Goal: Task Accomplishment & Management: Manage account settings

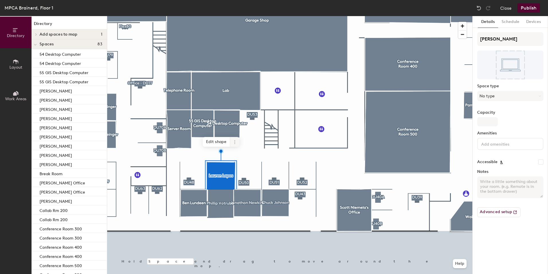
click at [235, 142] on icon at bounding box center [235, 142] width 5 height 5
click at [243, 177] on span "Delete" at bounding box center [255, 175] width 51 height 10
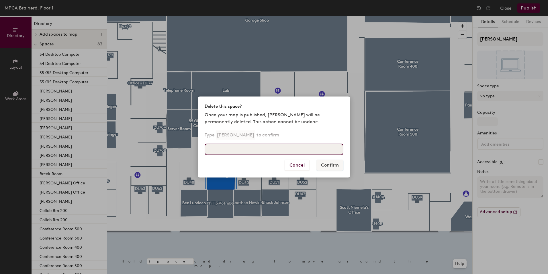
click at [253, 146] on input at bounding box center [274, 148] width 139 height 11
type input "Lauren Lapos"
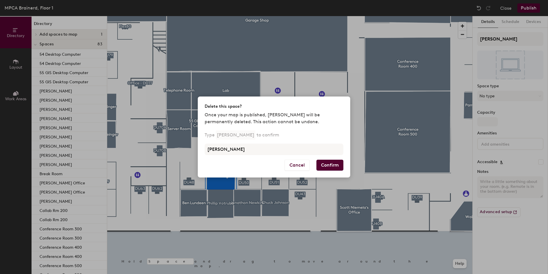
click at [335, 162] on button "Confirm" at bounding box center [330, 164] width 27 height 11
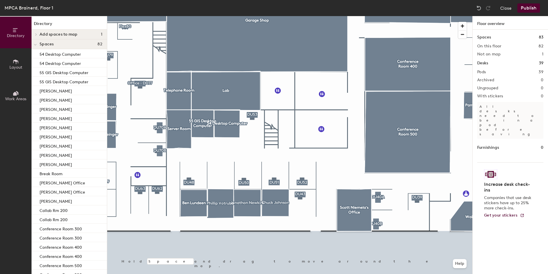
click at [24, 59] on button "Layout" at bounding box center [16, 64] width 32 height 32
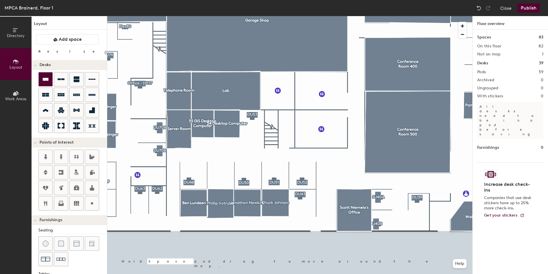
click at [46, 75] on div at bounding box center [46, 79] width 14 height 14
type input "100"
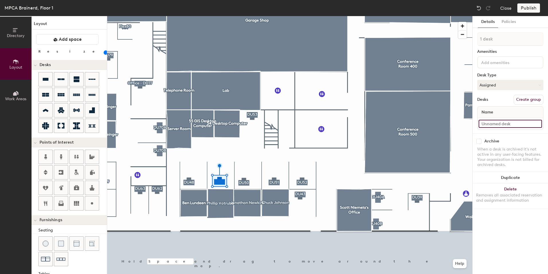
click at [494, 124] on input at bounding box center [510, 124] width 63 height 8
click at [496, 122] on input at bounding box center [510, 124] width 63 height 8
type input "WS49 Daily Use"
click at [497, 85] on button "Assigned" at bounding box center [510, 85] width 66 height 10
click at [486, 121] on div "Hoteled" at bounding box center [506, 120] width 57 height 9
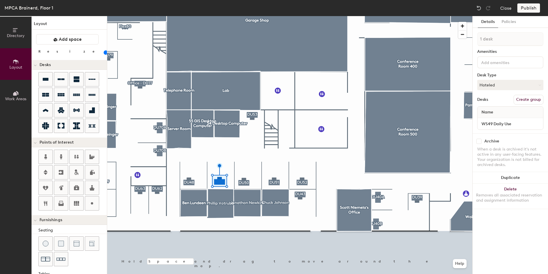
click at [528, 99] on button "Create group" at bounding box center [529, 100] width 30 height 10
click at [499, 39] on input "Pod 40" at bounding box center [510, 39] width 66 height 14
type input "DU49"
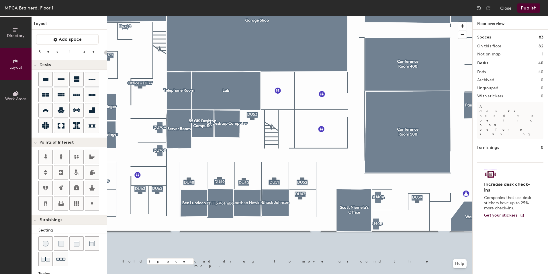
type input "100"
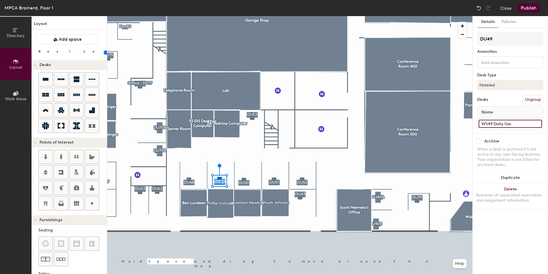
click at [505, 124] on input "WS49 Daily Use" at bounding box center [510, 124] width 63 height 8
click at [514, 125] on input "WS49 Daily Use" at bounding box center [510, 124] width 63 height 8
type input "WS49 DWS"
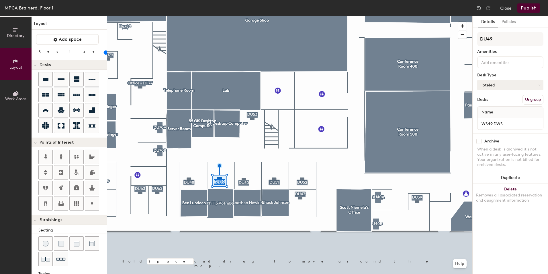
click at [528, 9] on button "Publish" at bounding box center [528, 7] width 23 height 9
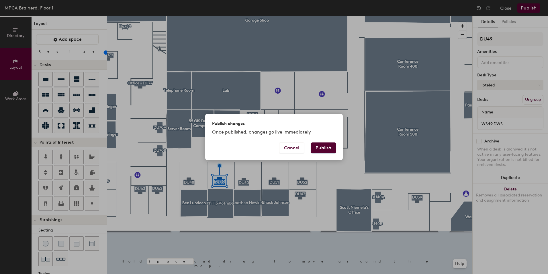
click at [325, 147] on button "Publish" at bounding box center [323, 147] width 25 height 11
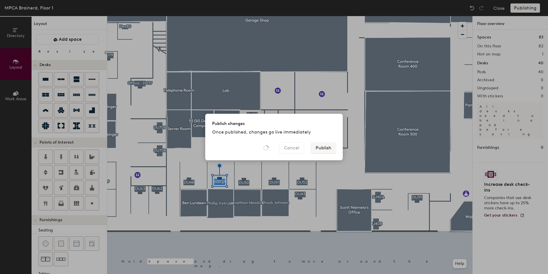
type input "20"
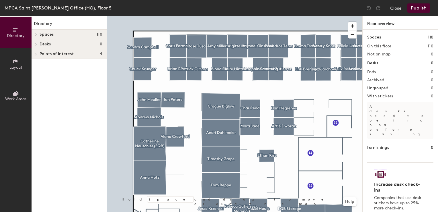
click at [19, 58] on button "Layout" at bounding box center [16, 64] width 32 height 32
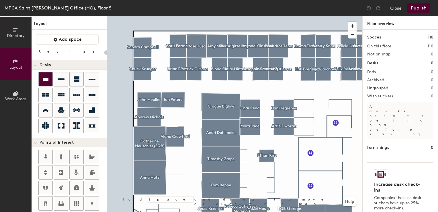
click at [46, 73] on div at bounding box center [46, 79] width 14 height 14
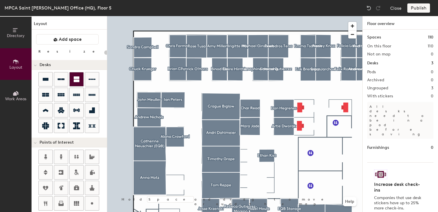
type input "100"
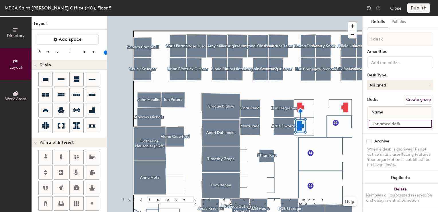
click at [385, 121] on input at bounding box center [400, 124] width 63 height 8
type input "05WS063"
click at [391, 86] on button "Assigned" at bounding box center [400, 85] width 66 height 10
click at [375, 120] on div "Hoteled" at bounding box center [396, 120] width 57 height 9
click at [408, 98] on button "Create group" at bounding box center [419, 100] width 30 height 10
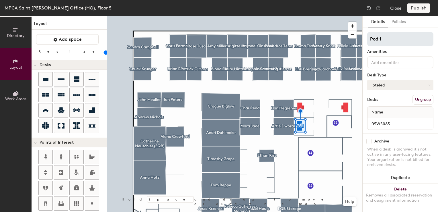
click at [319, 38] on div "Directory Layout Work Areas Layout Add space Resize Desks Points of Interest Fu…" at bounding box center [219, 114] width 438 height 196
type input "DU5063"
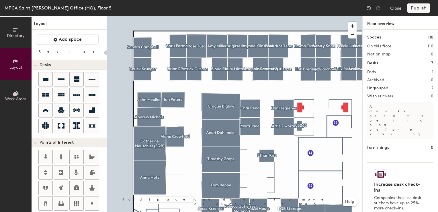
type input "100"
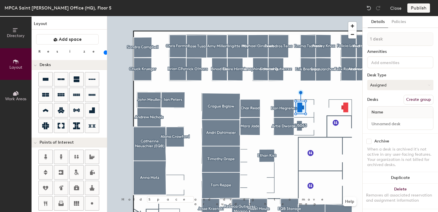
click at [377, 86] on button "Assigned" at bounding box center [400, 85] width 66 height 10
click at [374, 118] on div "Hoteled" at bounding box center [396, 120] width 57 height 9
click at [374, 123] on input at bounding box center [400, 124] width 63 height 8
type input "05WS062"
click at [405, 99] on button "Create group" at bounding box center [419, 100] width 30 height 10
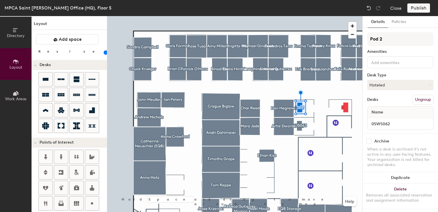
click at [346, 40] on div "Directory Layout Work Areas Layout Add space Resize Desks Points of Interest Fu…" at bounding box center [219, 114] width 438 height 196
type input "DU5062"
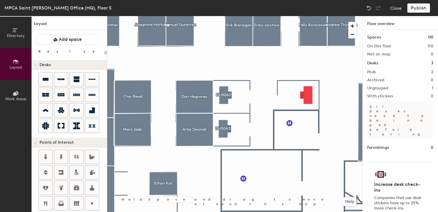
type input "100"
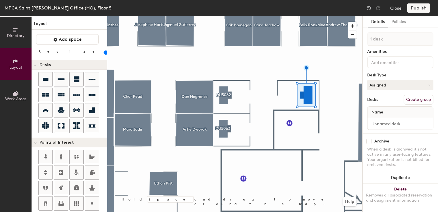
click at [383, 90] on div "1 desk Amenities Desk Type Assigned Desks Create group Name" at bounding box center [400, 82] width 66 height 101
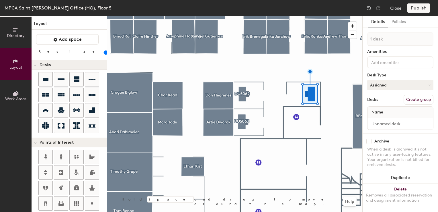
click at [383, 89] on button "Assigned" at bounding box center [400, 85] width 66 height 10
click at [379, 119] on div "Hoteled" at bounding box center [396, 120] width 57 height 9
click at [380, 125] on input at bounding box center [400, 124] width 63 height 8
type input "05WS065"
click at [405, 99] on button "Create group" at bounding box center [419, 100] width 30 height 10
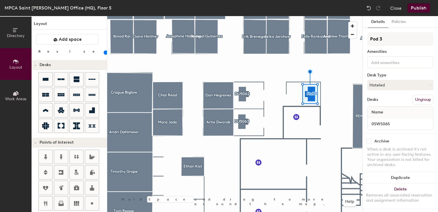
drag, startPoint x: 386, startPoint y: 41, endPoint x: 366, endPoint y: 43, distance: 20.2
click at [366, 43] on div "Details Policies Pod 3 Amenities Desk Type Hoteled Desks Ungroup Name 05WS065 A…" at bounding box center [400, 114] width 75 height 196
type input "DU5065"
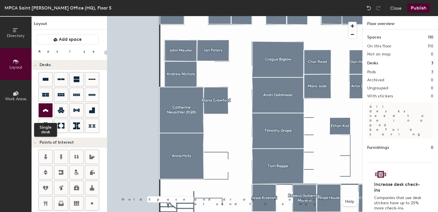
click at [46, 110] on icon at bounding box center [46, 110] width 6 height 3
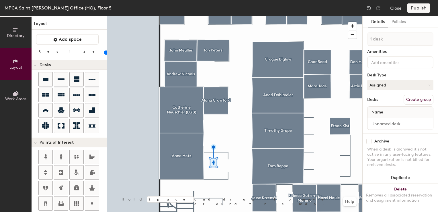
drag, startPoint x: 59, startPoint y: 53, endPoint x: 54, endPoint y: 53, distance: 5.2
type input "40"
click at [104, 53] on input "range" at bounding box center [104, 52] width 0 height 5
click at [376, 122] on input at bounding box center [400, 124] width 63 height 8
type input "05WS037"
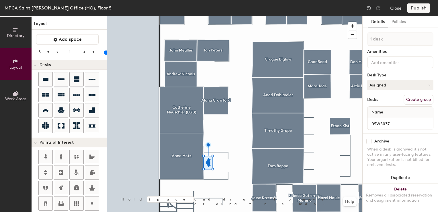
click at [390, 91] on div "1 desk Amenities Desk Type Assigned Desks Create group Name 05WS037" at bounding box center [400, 82] width 66 height 101
click at [392, 84] on button "Assigned" at bounding box center [400, 85] width 66 height 10
click at [384, 111] on div "Hot" at bounding box center [396, 111] width 57 height 9
click at [421, 100] on button "Create group" at bounding box center [419, 100] width 30 height 10
click at [342, 35] on div "Directory Layout Work Areas Layout Add space Resize Desks Points of Interest Fu…" at bounding box center [219, 114] width 438 height 196
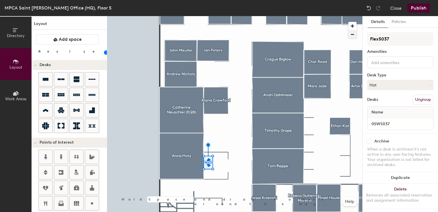
type input "Flex5037"
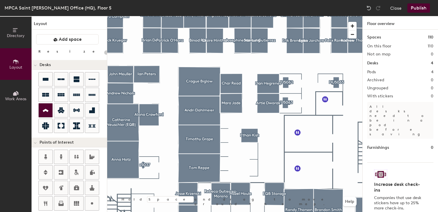
click at [45, 113] on div at bounding box center [46, 110] width 14 height 14
type input "40"
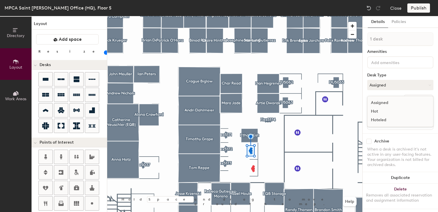
click at [377, 110] on div "Hot" at bounding box center [396, 111] width 57 height 9
click at [375, 124] on input at bounding box center [400, 124] width 63 height 8
type input "05WS169"
click at [414, 99] on button "Create group" at bounding box center [419, 100] width 30 height 10
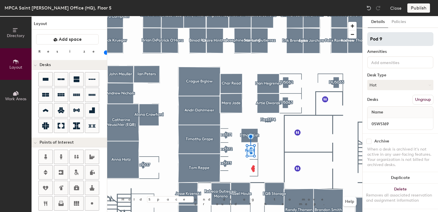
click at [339, 39] on div "Directory Layout Work Areas Layout Add space Resize Desks Points of Interest Fu…" at bounding box center [219, 114] width 438 height 196
type input "Flex5169"
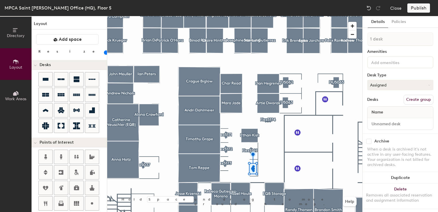
click at [404, 85] on button "Assigned" at bounding box center [400, 85] width 66 height 10
click at [384, 113] on div "Hot" at bounding box center [396, 111] width 57 height 9
click at [381, 123] on input at bounding box center [400, 124] width 63 height 8
type input "05WS170"
click at [407, 101] on button "Create group" at bounding box center [419, 100] width 30 height 10
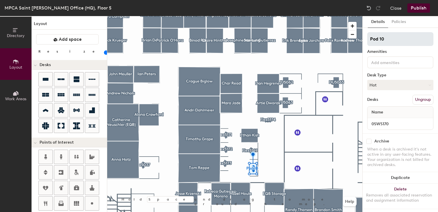
click at [355, 40] on div "Directory Layout Work Areas Layout Add space Resize Desks Points of Interest Fu…" at bounding box center [219, 114] width 438 height 196
type input "Flex5170"
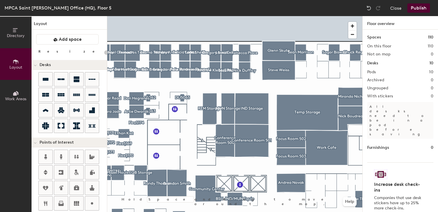
type input "40"
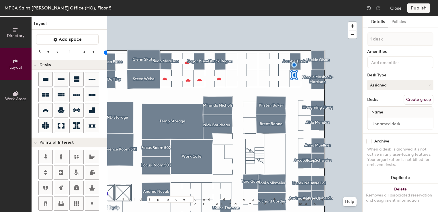
click at [384, 85] on button "Assigned" at bounding box center [400, 85] width 66 height 10
click at [374, 108] on div "Hot" at bounding box center [396, 111] width 57 height 9
click at [372, 123] on input at bounding box center [400, 124] width 63 height 8
type input "05WS110"
click at [413, 97] on button "Create group" at bounding box center [419, 100] width 30 height 10
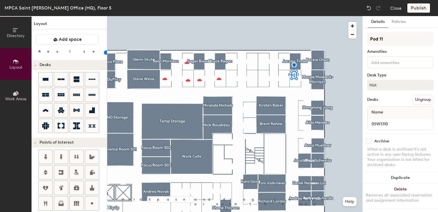
click at [344, 40] on div "Directory Layout Work Areas Layout Add space Resize Desks Points of Interest Fu…" at bounding box center [219, 114] width 438 height 196
click at [314, 41] on div "Directory Layout Work Areas Layout Add space Resize Desks Points of Interest Fu…" at bounding box center [219, 114] width 438 height 196
type input "Flex5110"
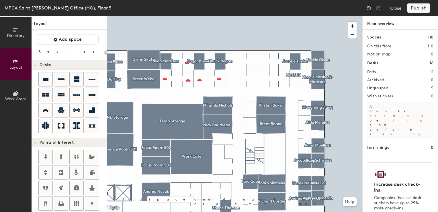
type input "40"
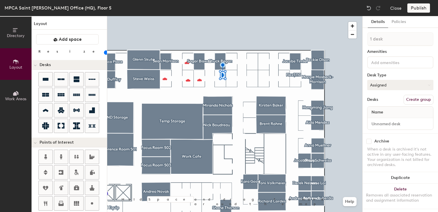
click at [388, 84] on button "Assigned" at bounding box center [400, 85] width 66 height 10
click at [378, 110] on div "Hot" at bounding box center [396, 111] width 57 height 9
click at [375, 124] on input at bounding box center [400, 124] width 63 height 8
type input "05WS101"
click at [415, 99] on button "Create group" at bounding box center [419, 100] width 30 height 10
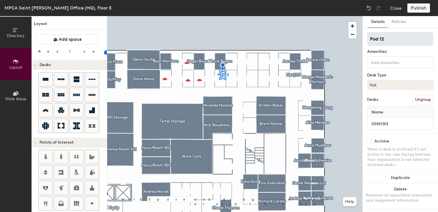
click at [378, 39] on input "Pod 12" at bounding box center [400, 39] width 66 height 14
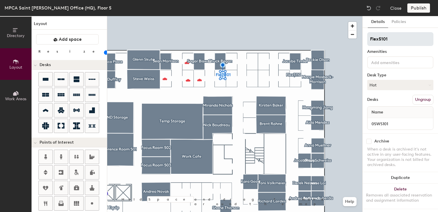
type input "Flex5101"
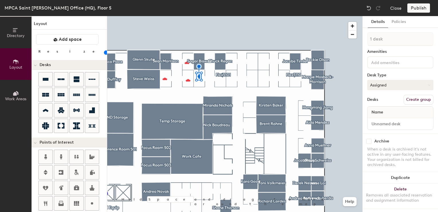
click at [385, 88] on button "Assigned" at bounding box center [400, 85] width 66 height 10
click at [377, 112] on div "Hot" at bounding box center [396, 111] width 57 height 9
click at [375, 121] on input at bounding box center [400, 124] width 63 height 8
type input "05WS098"
click at [408, 98] on button "Create group" at bounding box center [419, 100] width 30 height 10
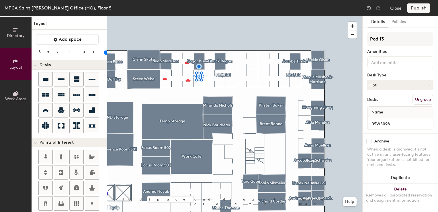
drag, startPoint x: 386, startPoint y: 42, endPoint x: 363, endPoint y: 42, distance: 23.8
click at [363, 42] on div "Details Policies Pod 13 Amenities Desk Type Hot Desks Ungroup Name 05WS098 Arch…" at bounding box center [400, 114] width 75 height 196
type input "Flex5098"
type input "20"
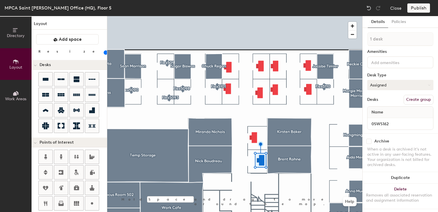
type input "05WS162"
click at [389, 85] on button "Assigned" at bounding box center [400, 85] width 66 height 10
click at [383, 120] on div "Hoteled" at bounding box center [396, 120] width 57 height 9
click at [411, 97] on button "Create group" at bounding box center [419, 100] width 30 height 10
click at [341, 36] on div "Directory Layout Work Areas Layout Add space Resize Desks Points of Interest Fu…" at bounding box center [219, 114] width 438 height 196
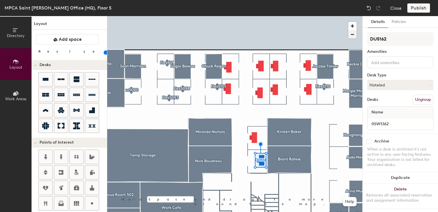
type input "DU5162"
click at [376, 88] on button "Assigned" at bounding box center [400, 85] width 66 height 10
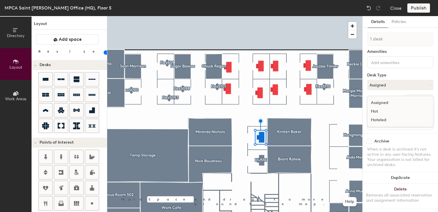
click at [380, 118] on div "Hoteled" at bounding box center [396, 120] width 57 height 9
click at [377, 122] on input at bounding box center [400, 124] width 63 height 8
type input "05WS161"
click at [411, 99] on button "Create group" at bounding box center [419, 100] width 30 height 10
click at [352, 40] on div "Directory Layout Work Areas Layout Add space Resize Desks Points of Interest Fu…" at bounding box center [219, 114] width 438 height 196
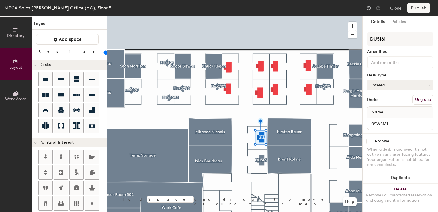
type input "DU5161"
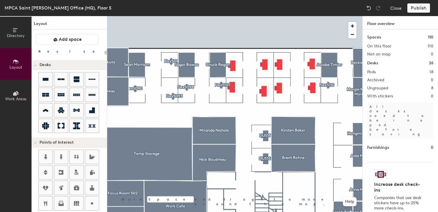
type input "100"
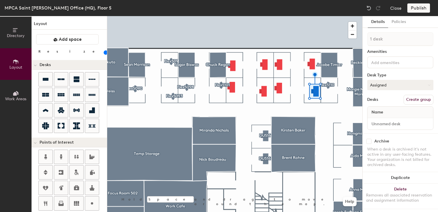
click at [392, 86] on button "Assigned" at bounding box center [400, 85] width 66 height 10
click at [382, 118] on div "Hoteled" at bounding box center [396, 120] width 57 height 9
click at [380, 122] on input at bounding box center [400, 124] width 63 height 8
type input "05WS109"
click at [411, 99] on button "Create group" at bounding box center [419, 100] width 30 height 10
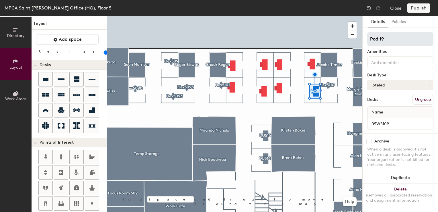
click at [273, 26] on div "Directory Layout Work Areas Layout Add space Resize Desks Points of Interest Fu…" at bounding box center [219, 114] width 438 height 196
type input "DU5109"
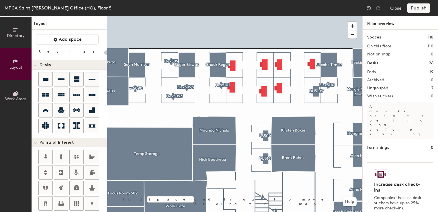
type input "100"
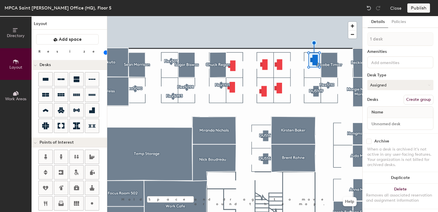
click at [379, 85] on button "Assigned" at bounding box center [400, 85] width 66 height 10
click at [375, 121] on div "Hoteled" at bounding box center [396, 120] width 57 height 9
click at [376, 121] on input at bounding box center [400, 124] width 63 height 8
type input "05WS108"
click at [410, 99] on button "Create group" at bounding box center [419, 100] width 30 height 10
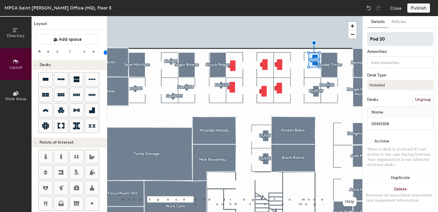
click at [388, 40] on input "Pod 20" at bounding box center [400, 39] width 66 height 14
type input "DU5108"
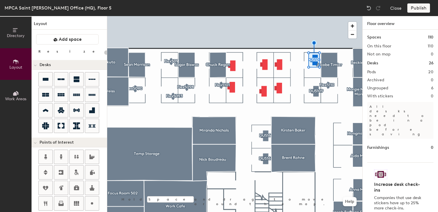
type input "100"
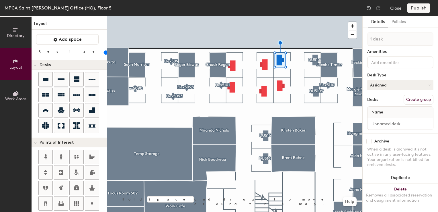
click at [380, 82] on button "Assigned" at bounding box center [400, 85] width 66 height 10
click at [380, 121] on div "Hoteled" at bounding box center [396, 120] width 57 height 9
click at [380, 121] on input at bounding box center [400, 124] width 63 height 8
type input "05WS107"
click at [408, 98] on button "Create group" at bounding box center [419, 100] width 30 height 10
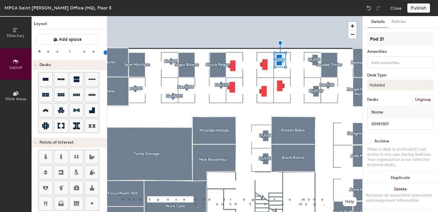
click at [338, 40] on div "Directory Layout Work Areas Layout Add space Resize Desks Points of Interest Fu…" at bounding box center [219, 114] width 438 height 196
type input "DU5107"
click at [388, 81] on button "Assigned" at bounding box center [400, 85] width 66 height 10
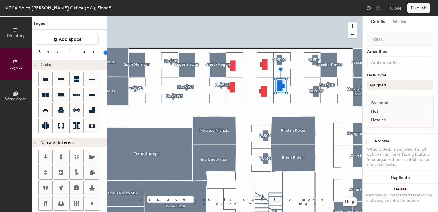
click at [383, 117] on div "Hoteled" at bounding box center [396, 120] width 57 height 9
click at [381, 125] on input at bounding box center [400, 124] width 63 height 8
type input "05WS106"
click at [411, 99] on button "Create group" at bounding box center [419, 100] width 30 height 10
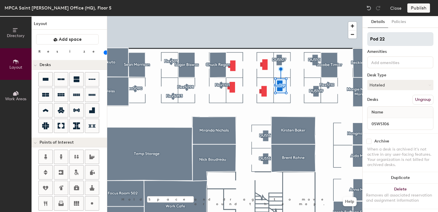
drag, startPoint x: 394, startPoint y: 42, endPoint x: 370, endPoint y: 38, distance: 24.3
click at [370, 38] on input "Pod 22" at bounding box center [400, 39] width 66 height 14
type input "DU5106"
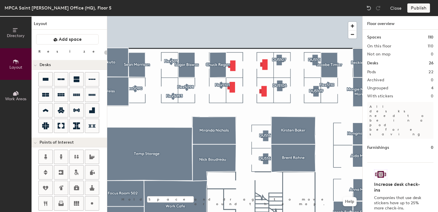
type input "100"
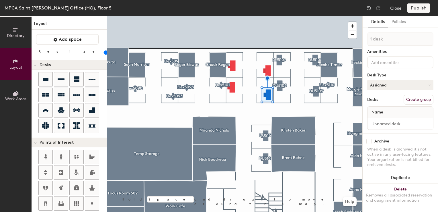
click at [381, 87] on button "Assigned" at bounding box center [400, 85] width 66 height 10
click at [378, 120] on div "Hoteled" at bounding box center [396, 120] width 57 height 9
click at [380, 124] on input at bounding box center [400, 124] width 63 height 8
type input "05WS105"
click at [405, 99] on button "Create group" at bounding box center [419, 100] width 30 height 10
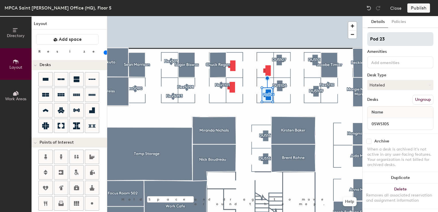
drag, startPoint x: 392, startPoint y: 43, endPoint x: 368, endPoint y: 41, distance: 24.5
click at [368, 41] on input "Pod 23" at bounding box center [400, 39] width 66 height 14
type input "DU5105"
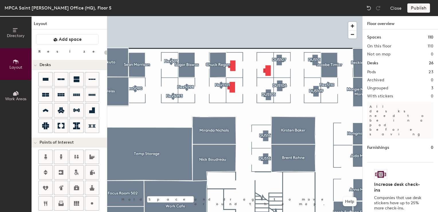
type input "100"
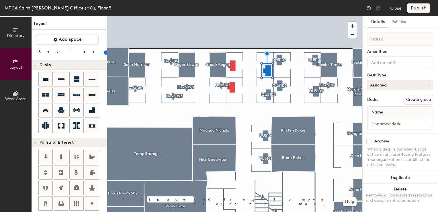
click at [393, 83] on button "Assigned" at bounding box center [400, 85] width 66 height 10
click at [383, 122] on div "Hoteled" at bounding box center [396, 120] width 57 height 9
click at [383, 122] on input at bounding box center [400, 124] width 63 height 8
type input "05WS104"
click at [406, 101] on button "Create group" at bounding box center [419, 100] width 30 height 10
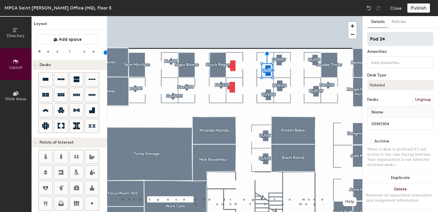
drag, startPoint x: 386, startPoint y: 38, endPoint x: 368, endPoint y: 36, distance: 18.2
click at [368, 36] on input "Pod 24" at bounding box center [400, 39] width 66 height 14
type input "DU5104"
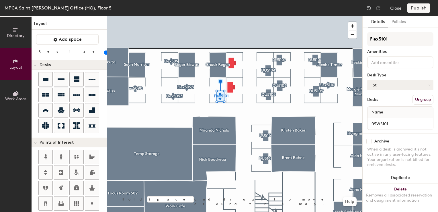
type input "100"
click at [381, 89] on button "Assigned" at bounding box center [400, 85] width 66 height 10
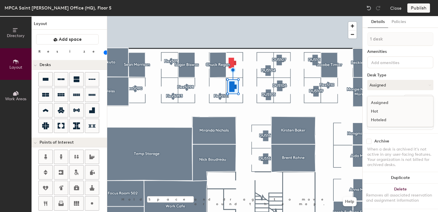
click at [379, 121] on div "Hoteled" at bounding box center [396, 120] width 57 height 9
click at [378, 122] on input at bounding box center [400, 124] width 63 height 8
type input "05WS102"
click at [416, 97] on button "Create group" at bounding box center [419, 100] width 30 height 10
click at [347, 36] on div "Directory Layout Work Areas Layout Add space Resize Desks Points of Interest Fu…" at bounding box center [219, 114] width 438 height 196
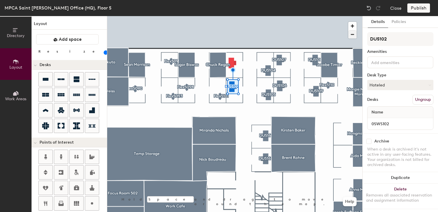
type input "DU5102"
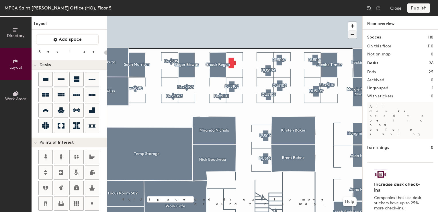
type input "100"
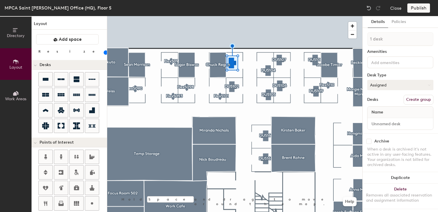
click at [404, 84] on button "Assigned" at bounding box center [400, 85] width 66 height 10
click at [380, 122] on div "Hoteled" at bounding box center [396, 120] width 57 height 9
click at [382, 121] on input at bounding box center [400, 124] width 63 height 8
type input "05WS103"
click at [413, 98] on button "Create group" at bounding box center [419, 100] width 30 height 10
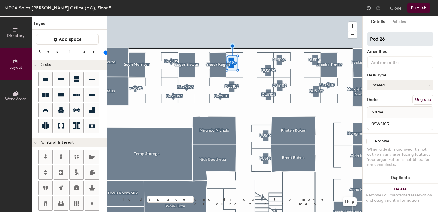
click at [314, 41] on div "Directory Layout Work Areas Layout Add space Resize Desks Points of Interest Fu…" at bounding box center [219, 114] width 438 height 196
type input "DU5103"
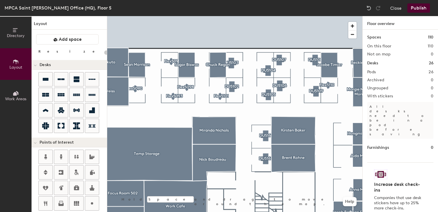
type input "20"
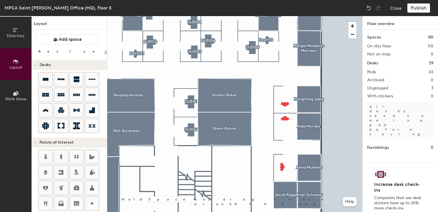
type input "40"
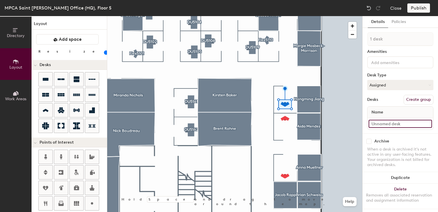
click at [380, 121] on input at bounding box center [400, 124] width 63 height 8
type input "05WS115"
click at [391, 84] on button "Assigned" at bounding box center [400, 85] width 66 height 10
click at [378, 112] on div "Hot" at bounding box center [396, 111] width 57 height 9
click at [415, 100] on button "Create group" at bounding box center [419, 100] width 30 height 10
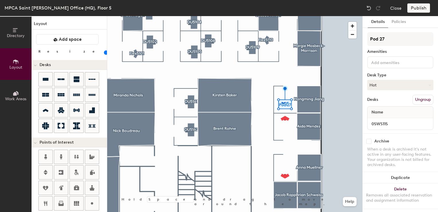
drag, startPoint x: 399, startPoint y: 38, endPoint x: 357, endPoint y: 33, distance: 42.7
click at [357, 33] on div "Directory Layout Work Areas Layout Add space Resize Desks Points of Interest Fu…" at bounding box center [219, 114] width 438 height 196
type input "Flex5115"
click at [391, 84] on button "Assigned" at bounding box center [400, 85] width 66 height 10
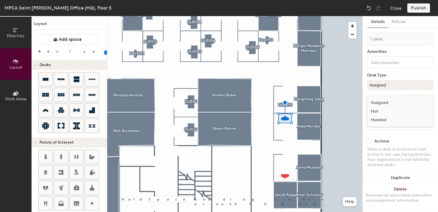
click at [378, 112] on div "Hot" at bounding box center [396, 111] width 57 height 9
click at [378, 122] on input at bounding box center [400, 124] width 63 height 8
type input "05WS116"
click at [413, 99] on button "Create group" at bounding box center [419, 100] width 30 height 10
drag, startPoint x: 392, startPoint y: 41, endPoint x: 367, endPoint y: 40, distance: 25.6
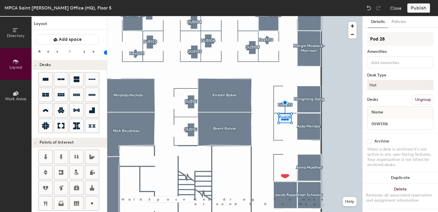
click at [367, 40] on div "Details Policies Pod 28 Amenities Desk Type Hot Desks Ungroup Name 05WS116 Arch…" at bounding box center [400, 114] width 75 height 196
type input "Flex5116"
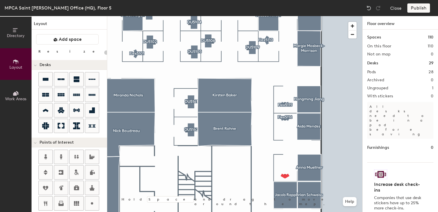
type input "40"
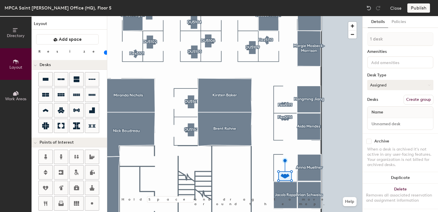
click at [376, 86] on button "Assigned" at bounding box center [400, 85] width 66 height 10
click at [377, 110] on div "Hot" at bounding box center [396, 111] width 57 height 9
click at [379, 123] on input at bounding box center [400, 124] width 63 height 8
type input "05WS118"
click at [412, 99] on button "Create group" at bounding box center [419, 100] width 30 height 10
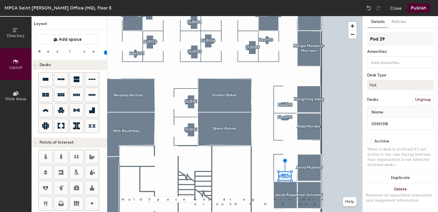
click at [346, 41] on div "Directory Layout Work Areas Layout Add space Resize Desks Points of Interest Fu…" at bounding box center [219, 114] width 438 height 196
type input "Flex5118"
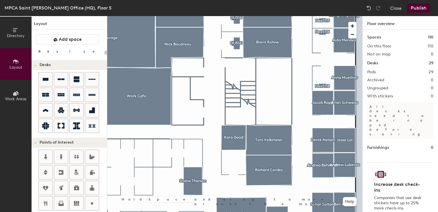
type input "100"
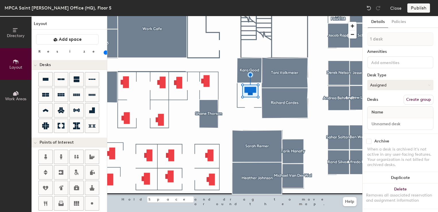
click at [377, 86] on button "Assigned" at bounding box center [400, 85] width 66 height 10
click at [380, 119] on div "Hoteled" at bounding box center [396, 120] width 57 height 9
click at [377, 122] on input at bounding box center [400, 124] width 63 height 8
type input "05WS134"
click at [410, 97] on button "Create group" at bounding box center [419, 100] width 30 height 10
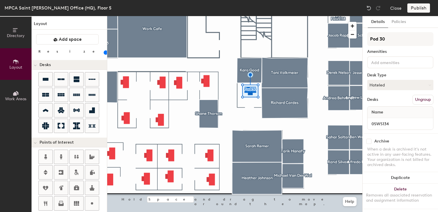
click at [351, 39] on div "Directory Layout Work Areas Layout Add space Resize Desks Points of Interest Fu…" at bounding box center [219, 114] width 438 height 196
type input "DU5134"
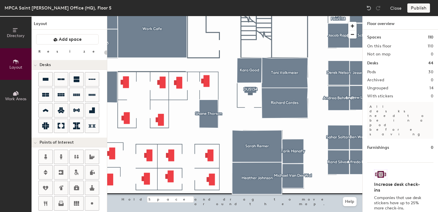
type input "100"
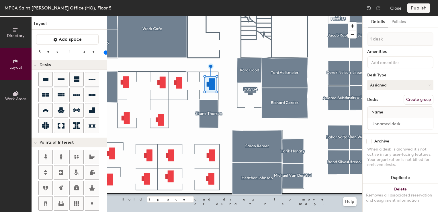
click at [382, 86] on button "Assigned" at bounding box center [400, 85] width 66 height 10
click at [379, 116] on div "Hoteled" at bounding box center [396, 120] width 57 height 9
click at [383, 124] on input at bounding box center [400, 124] width 63 height 8
type input "05WS137"
click at [404, 97] on button "Create group" at bounding box center [419, 100] width 30 height 10
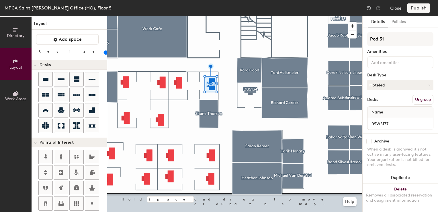
click at [333, 44] on div "Directory Layout Work Areas Layout Add space Resize Desks Points of Interest Fu…" at bounding box center [219, 114] width 438 height 196
type input "DU5137"
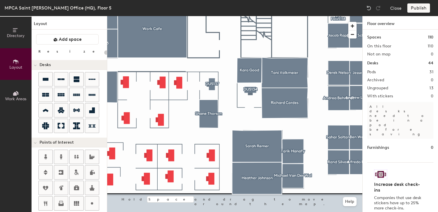
type input "100"
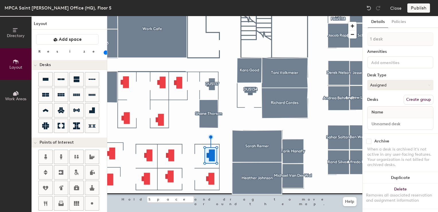
click at [378, 85] on button "Assigned" at bounding box center [400, 85] width 66 height 10
click at [378, 121] on div "Hoteled" at bounding box center [396, 120] width 57 height 9
click at [377, 122] on input at bounding box center [400, 124] width 63 height 8
type input "05WS140"
click at [410, 101] on button "Create group" at bounding box center [419, 100] width 30 height 10
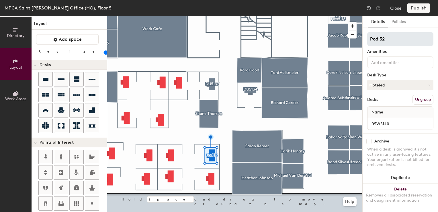
click at [351, 42] on div "Directory Layout Work Areas Layout Add space Resize Desks Points of Interest Fu…" at bounding box center [219, 114] width 438 height 196
type input "DU5140"
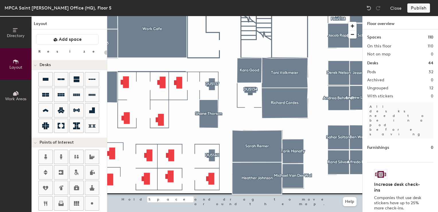
type input "100"
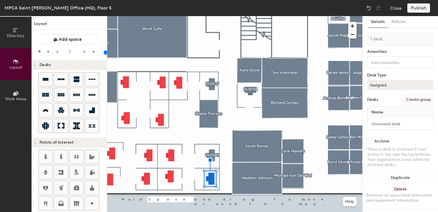
click at [378, 88] on button "Assigned" at bounding box center [400, 85] width 66 height 10
click at [382, 121] on div "Hoteled" at bounding box center [396, 120] width 57 height 9
click at [382, 121] on input at bounding box center [400, 124] width 63 height 8
type input "05WS141"
click at [411, 98] on button "Create group" at bounding box center [419, 100] width 30 height 10
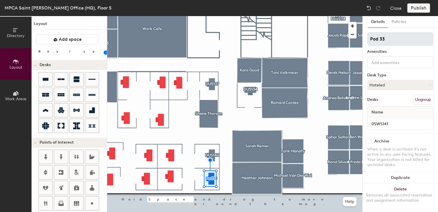
click at [315, 37] on div "Directory Layout Work Areas Layout Add space Resize Desks Points of Interest Fu…" at bounding box center [219, 114] width 438 height 196
type input "DU5141"
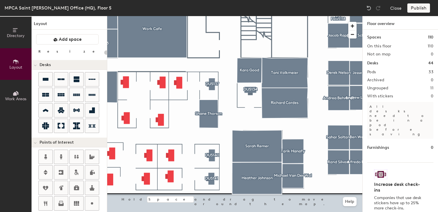
type input "100"
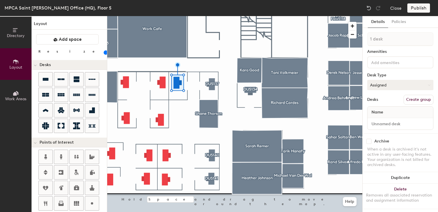
click at [390, 89] on button "Assigned" at bounding box center [400, 85] width 66 height 10
click at [380, 120] on div "Hoteled" at bounding box center [396, 120] width 57 height 9
click at [377, 123] on input at bounding box center [400, 124] width 63 height 8
type input "05WS138"
click at [410, 101] on button "Create group" at bounding box center [419, 100] width 30 height 10
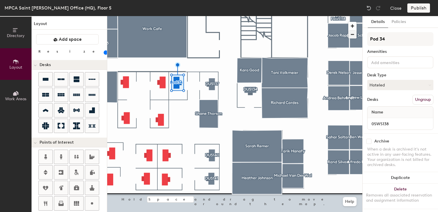
click at [345, 36] on div "Directory Layout Work Areas Layout Add space Resize Desks Points of Interest Fu…" at bounding box center [219, 114] width 438 height 196
type input "DU5138"
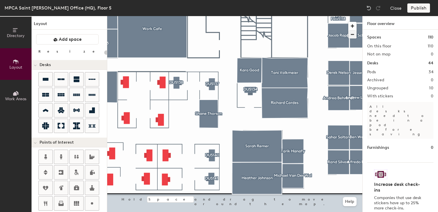
type input "100"
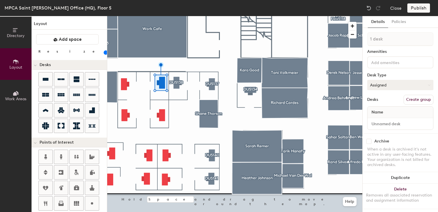
click at [381, 86] on button "Assigned" at bounding box center [400, 85] width 66 height 10
click at [380, 119] on div "Hoteled" at bounding box center [396, 120] width 57 height 9
click at [380, 121] on input at bounding box center [400, 124] width 63 height 8
type input "05WS145"
click at [406, 98] on button "Create group" at bounding box center [419, 100] width 30 height 10
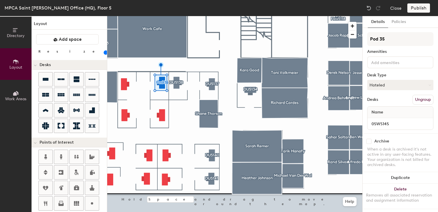
click at [335, 36] on div "Directory Layout Work Areas Layout Add space Resize Desks Points of Interest Fu…" at bounding box center [219, 114] width 438 height 196
type input "DU5145"
click at [394, 81] on button "Assigned" at bounding box center [400, 85] width 66 height 10
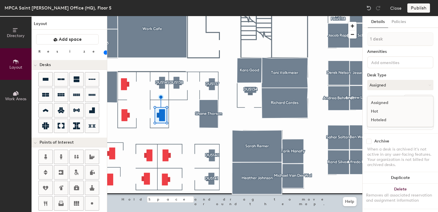
click at [381, 118] on div "Hoteled" at bounding box center [396, 120] width 57 height 9
click at [382, 126] on input at bounding box center [400, 124] width 63 height 8
type input "05WS144"
click at [410, 94] on div "1 desk Amenities Desk Type Hoteled Desks Create group Name 05WS144" at bounding box center [400, 82] width 66 height 101
click at [407, 97] on button "Create group" at bounding box center [419, 100] width 30 height 10
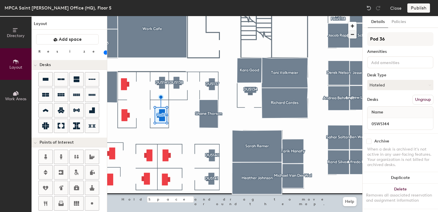
click at [325, 32] on div "Directory Layout Work Areas Layout Add space Resize Desks Points of Interest Fu…" at bounding box center [219, 114] width 438 height 196
type input "DU5144"
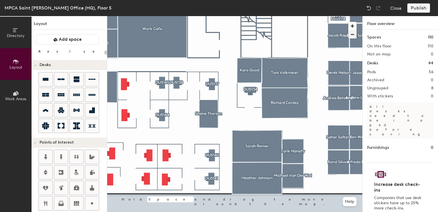
type input "100"
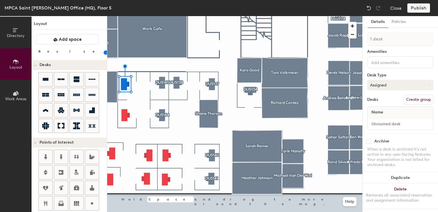
click at [390, 85] on button "Assigned" at bounding box center [400, 85] width 66 height 10
click at [381, 121] on div "Hoteled" at bounding box center [396, 120] width 57 height 9
click at [382, 122] on input at bounding box center [400, 124] width 63 height 8
type input "05WS146"
click at [416, 98] on button "Create group" at bounding box center [419, 100] width 30 height 10
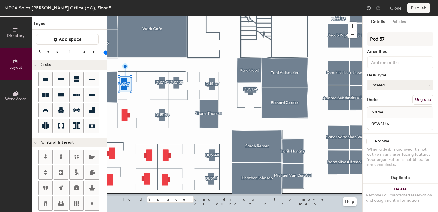
click at [361, 38] on div "Directory Layout Work Areas Layout Add space Resize Desks Points of Interest Fu…" at bounding box center [219, 114] width 438 height 196
type input "DU5146"
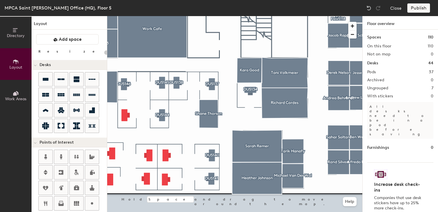
type input "100"
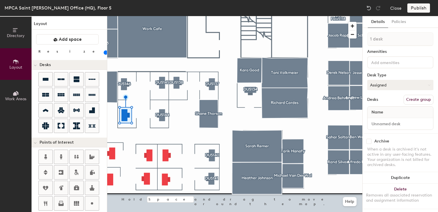
click at [390, 84] on button "Assigned" at bounding box center [400, 85] width 66 height 10
click at [384, 117] on div "Hoteled" at bounding box center [396, 120] width 57 height 9
click at [387, 125] on input at bounding box center [400, 124] width 63 height 8
type input "05WS147"
click at [418, 98] on button "Create group" at bounding box center [419, 100] width 30 height 10
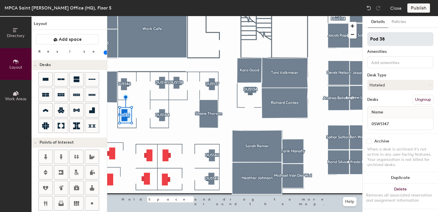
click at [347, 39] on div "Directory Layout Work Areas Layout Add space Resize Desks Points of Interest Fu…" at bounding box center [219, 114] width 438 height 196
type input "DU5147"
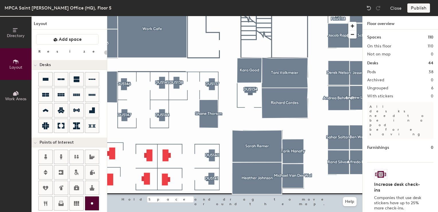
type input "100"
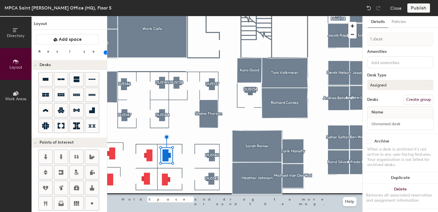
click at [386, 80] on button "Assigned" at bounding box center [400, 85] width 66 height 10
click at [380, 121] on div "Hoteled" at bounding box center [396, 120] width 57 height 9
click at [380, 121] on input at bounding box center [400, 124] width 63 height 8
type input "05WS143"
click at [410, 97] on button "Create group" at bounding box center [419, 100] width 30 height 10
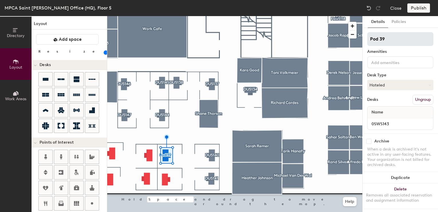
click at [350, 44] on div "Directory Layout Work Areas Layout Add space Resize Desks Points of Interest Fu…" at bounding box center [219, 114] width 438 height 196
type input "DU5143"
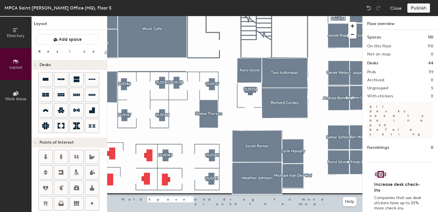
type input "100"
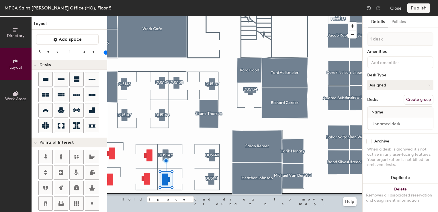
click at [399, 91] on div "1 desk Amenities Desk Type Assigned Desks Create group Name" at bounding box center [400, 82] width 66 height 101
click at [391, 87] on button "Assigned" at bounding box center [400, 85] width 66 height 10
click at [377, 123] on div "Hoteled" at bounding box center [396, 120] width 57 height 9
click at [379, 121] on input at bounding box center [400, 124] width 63 height 8
type input "05WS142"
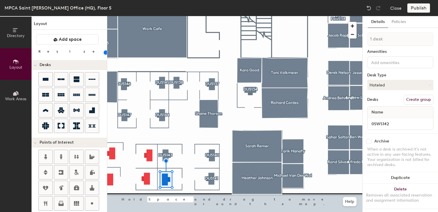
click at [417, 97] on button "Create group" at bounding box center [419, 100] width 30 height 10
click at [335, 38] on div "Directory Layout Work Areas Layout Add space Resize Desks Points of Interest Fu…" at bounding box center [219, 114] width 438 height 196
type input "DU5142"
click at [391, 83] on button "Assigned" at bounding box center [400, 85] width 66 height 10
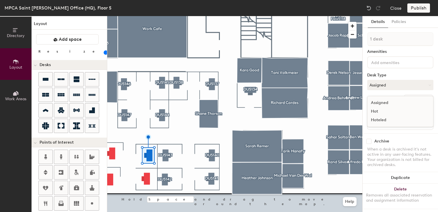
click at [380, 121] on div "Hoteled" at bounding box center [396, 120] width 57 height 9
click at [380, 125] on input at bounding box center [400, 124] width 63 height 8
type input "05WS148"
click at [416, 98] on button "Create group" at bounding box center [419, 100] width 30 height 10
click at [315, 40] on div "Directory Layout Work Areas Layout Add space Resize Desks Points of Interest Fu…" at bounding box center [219, 114] width 438 height 196
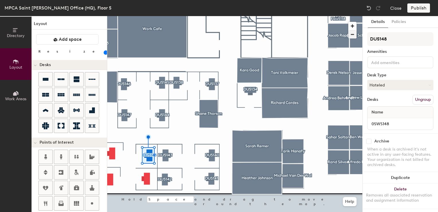
type input "DU5148"
click at [386, 87] on button "Assigned" at bounding box center [400, 85] width 66 height 10
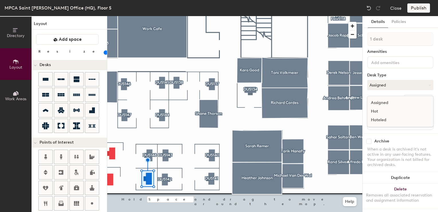
click at [380, 121] on div "Hoteled" at bounding box center [396, 120] width 57 height 9
click at [380, 122] on input at bounding box center [400, 124] width 63 height 8
type input "05WS149"
click at [415, 99] on button "Create group" at bounding box center [419, 100] width 30 height 10
click at [337, 34] on div "Directory Layout Work Areas Layout Add space Resize Desks Points of Interest Fu…" at bounding box center [219, 114] width 438 height 196
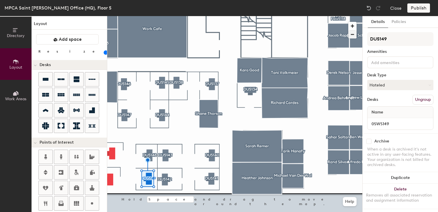
type input "DU5149"
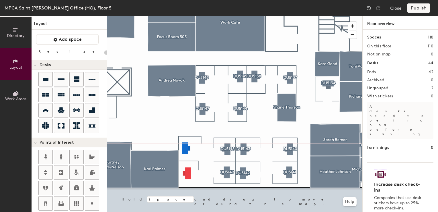
type input "100"
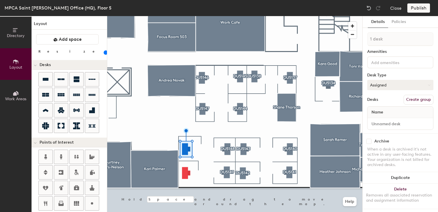
click at [388, 84] on button "Assigned" at bounding box center [400, 85] width 66 height 10
click at [376, 121] on div "Hoteled" at bounding box center [396, 120] width 57 height 9
click at [376, 123] on input at bounding box center [400, 124] width 63 height 8
type input "05WS151"
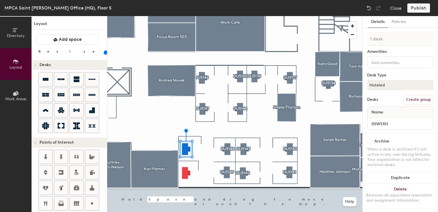
click at [418, 100] on button "Create group" at bounding box center [419, 100] width 30 height 10
click at [281, 45] on div "Directory Layout Work Areas Layout Add space Resize Desks Points of Interest Fu…" at bounding box center [219, 114] width 438 height 196
type input "DU5151"
click at [379, 83] on button "Assigned" at bounding box center [400, 85] width 66 height 10
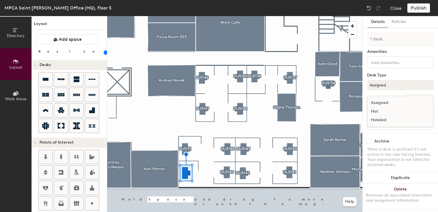
click at [382, 120] on div "Hoteled" at bounding box center [396, 120] width 57 height 9
click at [382, 120] on input at bounding box center [400, 124] width 63 height 8
type input "05WS150"
click at [415, 97] on button "Create group" at bounding box center [419, 100] width 30 height 10
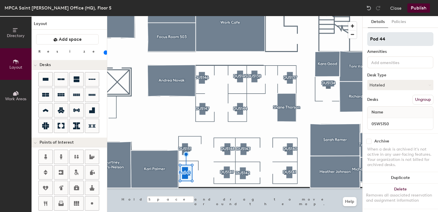
click at [324, 40] on div "Directory Layout Work Areas Layout Add space Resize Desks Points of Interest Fu…" at bounding box center [219, 114] width 438 height 196
type input "DU5150"
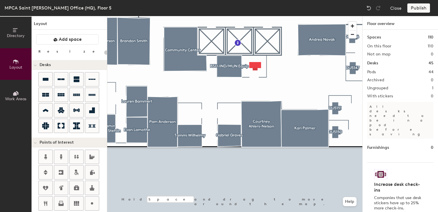
type input "100"
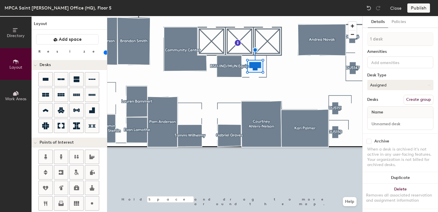
click at [385, 87] on button "Assigned" at bounding box center [400, 85] width 66 height 10
click at [378, 120] on div "Hoteled" at bounding box center [396, 120] width 57 height 9
click at [377, 120] on input at bounding box center [400, 124] width 63 height 8
type input "05WS155"
click at [410, 97] on button "Create group" at bounding box center [419, 100] width 30 height 10
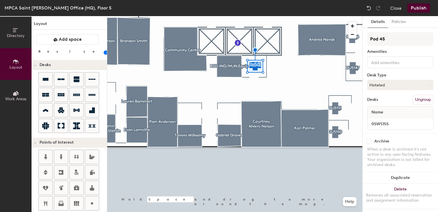
click at [348, 43] on div "Directory Layout Work Areas Layout Add space Resize Desks Points of Interest Fu…" at bounding box center [219, 114] width 438 height 196
type input "DU5155"
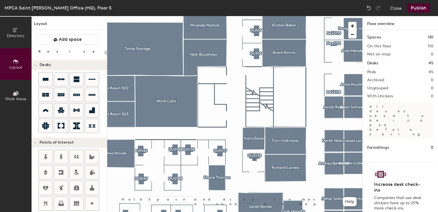
type input "40"
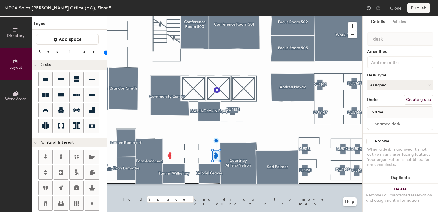
click at [380, 86] on button "Assigned" at bounding box center [400, 85] width 66 height 10
click at [377, 111] on div "Hot" at bounding box center [396, 111] width 57 height 9
click at [376, 123] on input at bounding box center [400, 124] width 63 height 8
type input "05WS159"
click at [413, 99] on button "Create group" at bounding box center [419, 100] width 30 height 10
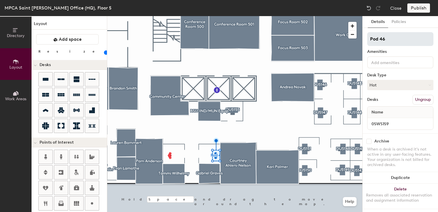
click at [342, 40] on div "Directory Layout Work Areas Layout Add space Resize Desks Points of Interest Fu…" at bounding box center [219, 114] width 438 height 196
type input "Flex5159"
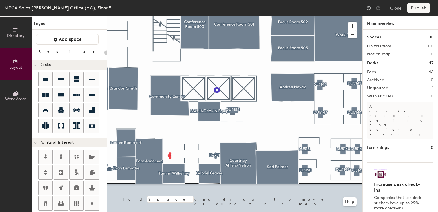
type input "40"
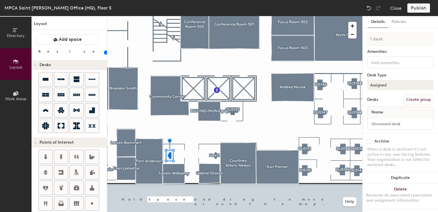
click at [381, 83] on button "Assigned" at bounding box center [400, 85] width 66 height 10
click at [378, 111] on div "Hot" at bounding box center [396, 111] width 57 height 9
click at [380, 122] on input at bounding box center [400, 124] width 63 height 8
type input "05WS158"
click at [415, 100] on button "Create group" at bounding box center [419, 100] width 30 height 10
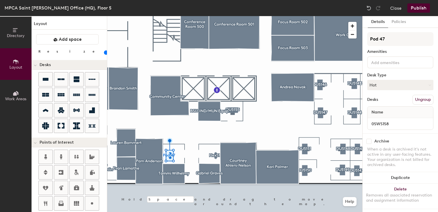
drag, startPoint x: 396, startPoint y: 41, endPoint x: 364, endPoint y: 43, distance: 31.3
click at [364, 43] on div "Details Policies Pod 47 Amenities Desk Type Hot Desks Ungroup Name 05WS158 Arch…" at bounding box center [400, 114] width 75 height 196
type input "Flex5158"
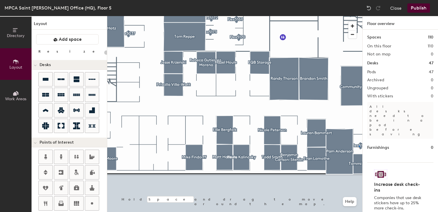
click at [359, 16] on div at bounding box center [234, 16] width 255 height 0
type input "40"
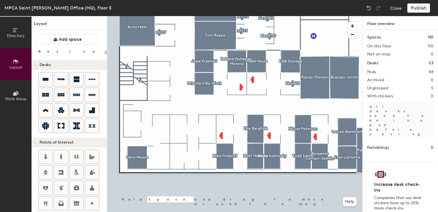
type input "40"
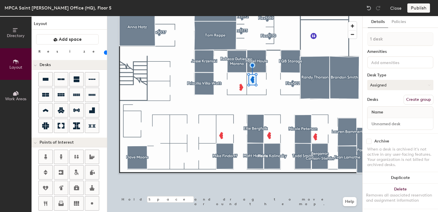
click at [409, 88] on button "Assigned" at bounding box center [400, 85] width 66 height 10
click at [379, 112] on div "Hot" at bounding box center [396, 111] width 57 height 9
click at [377, 124] on input at bounding box center [400, 124] width 63 height 8
type input "05WS032"
click at [408, 101] on button "Create group" at bounding box center [419, 100] width 30 height 10
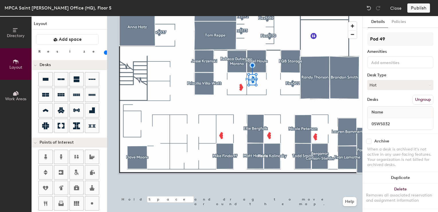
click at [291, 32] on div "Directory Layout Work Areas Layout Add space Resize Desks Points of Interest Fu…" at bounding box center [219, 114] width 438 height 196
type input "Flex5032"
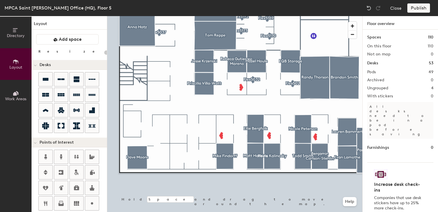
type input "40"
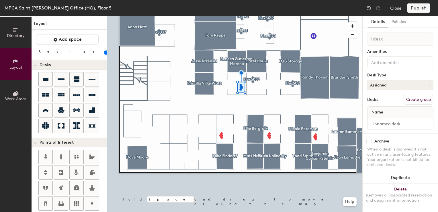
click at [381, 88] on button "Assigned" at bounding box center [400, 85] width 66 height 10
click at [378, 107] on div "Hot" at bounding box center [396, 111] width 57 height 9
click at [383, 122] on input at bounding box center [400, 124] width 63 height 8
type input "05WS034"
click at [413, 100] on button "Create group" at bounding box center [419, 100] width 30 height 10
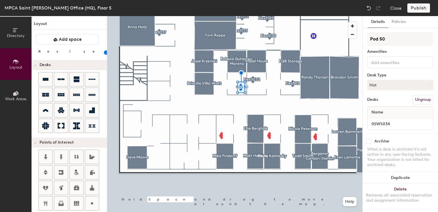
click at [349, 40] on div "Directory Layout Work Areas Layout Add space Resize Desks Points of Interest Fu…" at bounding box center [219, 114] width 438 height 196
type input "Flex5034"
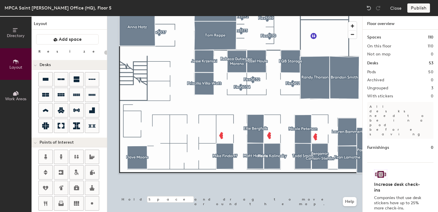
type input "40"
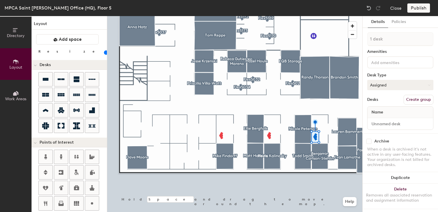
click at [380, 81] on button "Assigned" at bounding box center [400, 85] width 66 height 10
click at [376, 110] on div "Hot" at bounding box center [396, 111] width 57 height 9
click at [381, 126] on input at bounding box center [400, 124] width 63 height 8
type input "05WS021"
click at [407, 101] on button "Create group" at bounding box center [419, 100] width 30 height 10
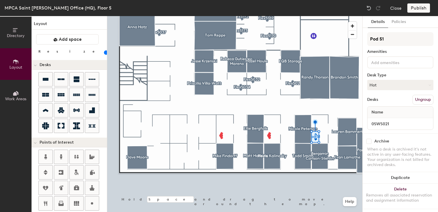
click at [326, 37] on div "Directory Layout Work Areas Layout Add space Resize Desks Points of Interest Fu…" at bounding box center [219, 114] width 438 height 196
type input "Flex5021"
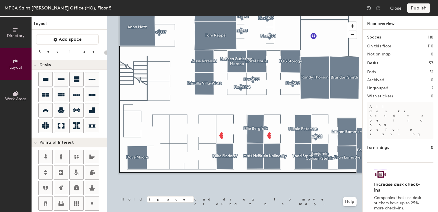
type input "40"
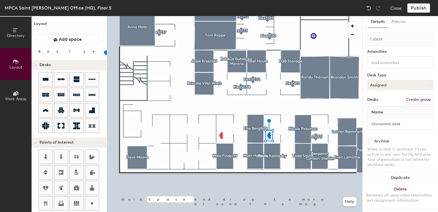
click at [380, 87] on button "Assigned" at bounding box center [400, 85] width 66 height 10
click at [376, 110] on div "Hot" at bounding box center [396, 111] width 57 height 9
click at [380, 121] on input at bounding box center [400, 124] width 63 height 8
type input "05WS017"
click at [406, 100] on button "Create group" at bounding box center [419, 100] width 30 height 10
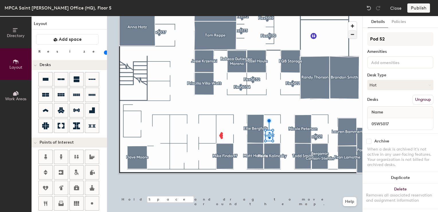
click at [341, 38] on div "Directory Layout Work Areas Layout Add space Resize Desks Points of Interest Fu…" at bounding box center [219, 114] width 438 height 196
type input "Flex5017"
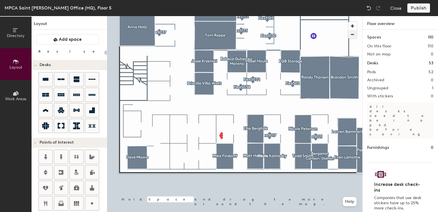
type input "40"
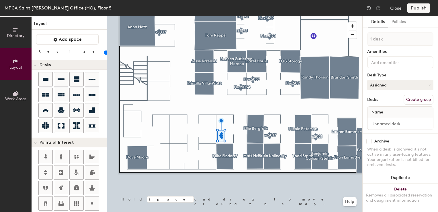
click at [382, 89] on button "Assigned" at bounding box center [400, 85] width 66 height 10
click at [378, 108] on div "Hot" at bounding box center [396, 111] width 57 height 9
click at [384, 124] on input at bounding box center [400, 124] width 63 height 8
type input "05WS013"
click at [407, 99] on button "Create group" at bounding box center [419, 100] width 30 height 10
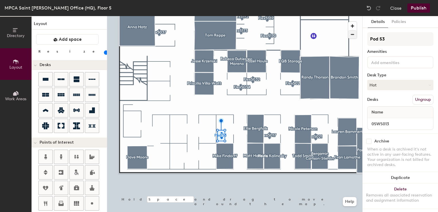
drag, startPoint x: 399, startPoint y: 44, endPoint x: 355, endPoint y: 38, distance: 44.0
click at [355, 38] on div "Directory Layout Work Areas Layout Add space Resize Desks Points of Interest Fu…" at bounding box center [219, 114] width 438 height 196
type input "Flex5013"
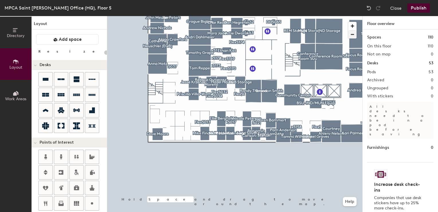
type input "100"
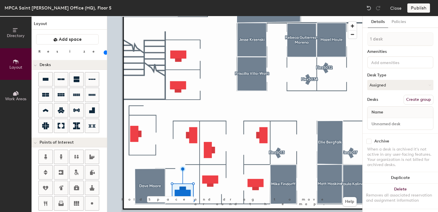
click at [209, 16] on div at bounding box center [234, 16] width 255 height 0
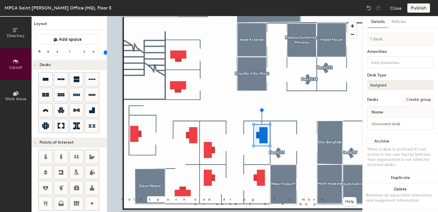
click at [387, 84] on button "Assigned" at bounding box center [400, 85] width 66 height 10
click at [380, 121] on div "Hoteled" at bounding box center [396, 120] width 57 height 9
click at [380, 121] on input at bounding box center [400, 124] width 63 height 8
type input "05WS012"
click at [411, 99] on button "Create group" at bounding box center [419, 100] width 30 height 10
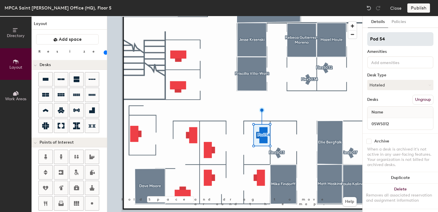
click at [315, 38] on div "Directory Layout Work Areas Layout Add space Resize Desks Points of Interest Fu…" at bounding box center [219, 114] width 438 height 196
type input "DU5012"
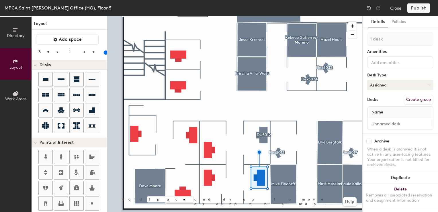
click at [405, 84] on button "Assigned" at bounding box center [400, 85] width 66 height 10
click at [373, 120] on div "Hoteled" at bounding box center [396, 120] width 57 height 9
click at [373, 120] on input at bounding box center [400, 124] width 63 height 8
type input "05WS011"
click at [404, 99] on button "Create group" at bounding box center [419, 100] width 30 height 10
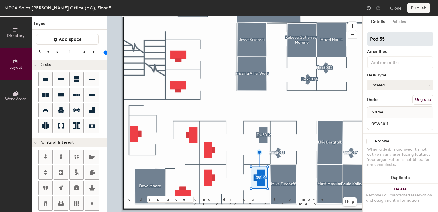
click at [303, 40] on div "Directory Layout Work Areas Layout Add space Resize Desks Points of Interest Fu…" at bounding box center [219, 114] width 438 height 196
type input "DU5011"
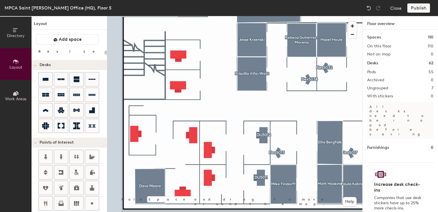
type input "100"
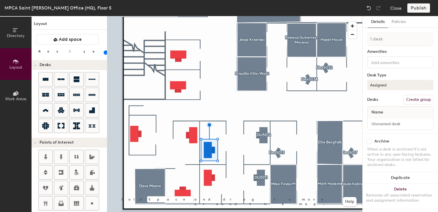
click at [396, 85] on button "Assigned" at bounding box center [400, 85] width 66 height 10
click at [379, 122] on div "Hoteled" at bounding box center [396, 120] width 57 height 9
click at [379, 122] on input at bounding box center [400, 124] width 63 height 8
type input "05WS009"
click at [405, 99] on button "Create group" at bounding box center [419, 100] width 30 height 10
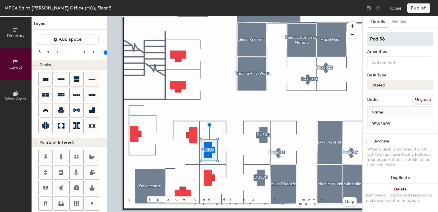
click at [347, 39] on div "Directory Layout Work Areas Layout Add space Resize Desks Points of Interest Fu…" at bounding box center [219, 114] width 438 height 196
type input "DU5009"
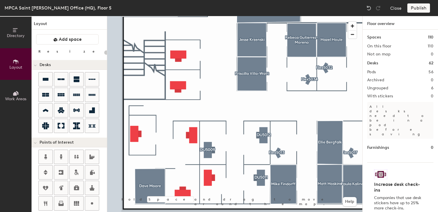
type input "100"
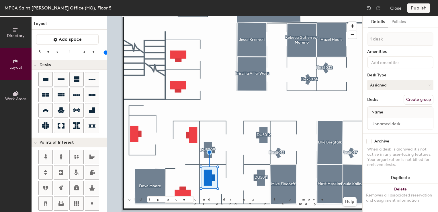
click at [384, 86] on button "Assigned" at bounding box center [400, 85] width 66 height 10
click at [376, 118] on div "Hoteled" at bounding box center [396, 120] width 57 height 9
click at [378, 122] on input at bounding box center [400, 124] width 63 height 8
type input "05WS010"
click at [406, 98] on button "Create group" at bounding box center [419, 100] width 30 height 10
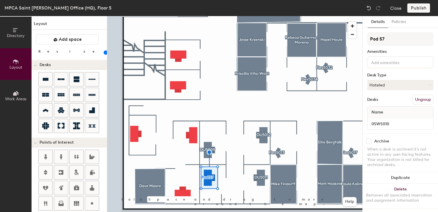
click at [354, 40] on div "Directory Layout Work Areas Layout Add space Resize Desks Points of Interest Fu…" at bounding box center [219, 114] width 438 height 196
type input "DU"
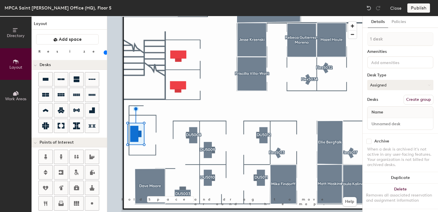
click at [374, 81] on button "Assigned" at bounding box center [400, 85] width 66 height 10
click at [378, 121] on div "Hoteled" at bounding box center [396, 120] width 57 height 9
click at [378, 126] on input at bounding box center [400, 124] width 63 height 8
type input "05WS002"
click at [407, 98] on button "Create group" at bounding box center [419, 100] width 30 height 10
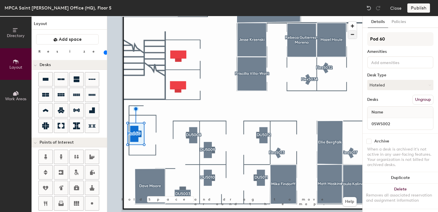
drag, startPoint x: 386, startPoint y: 38, endPoint x: 354, endPoint y: 38, distance: 31.5
click at [354, 38] on div "Directory Layout Work Areas Layout Add space Resize Desks Points of Interest Fu…" at bounding box center [219, 114] width 438 height 196
type input "DU5002"
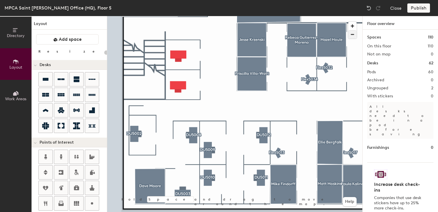
type input "100"
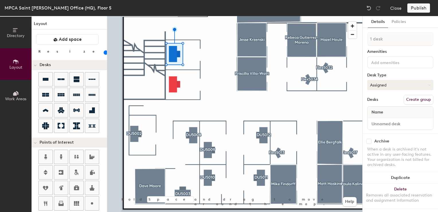
click at [376, 85] on button "Assigned" at bounding box center [400, 85] width 66 height 10
click at [378, 120] on div "Hoteled" at bounding box center [396, 120] width 57 height 9
click at [378, 120] on input at bounding box center [400, 124] width 63 height 8
type input "05WS006"
click at [410, 100] on button "Create group" at bounding box center [419, 100] width 30 height 10
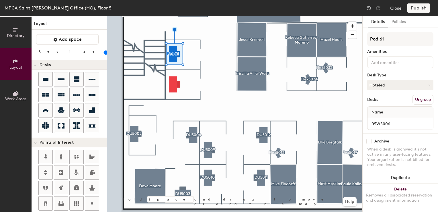
click at [324, 41] on div "Directory Layout Work Areas Layout Add space Resize Desks Points of Interest Fu…" at bounding box center [219, 114] width 438 height 196
type input "DU5006"
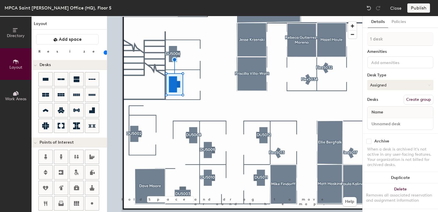
click at [392, 83] on button "Assigned" at bounding box center [400, 85] width 66 height 10
click at [377, 121] on div "Hoteled" at bounding box center [396, 120] width 57 height 9
click at [376, 122] on input at bounding box center [400, 124] width 63 height 8
type input "05WS005"
click at [414, 98] on button "Create group" at bounding box center [419, 100] width 30 height 10
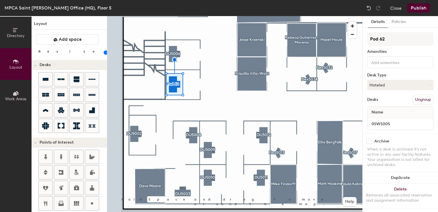
click at [339, 37] on div "Directory Layout Work Areas Layout Add space Resize Desks Points of Interest Fu…" at bounding box center [219, 114] width 438 height 196
type input "DU5005"
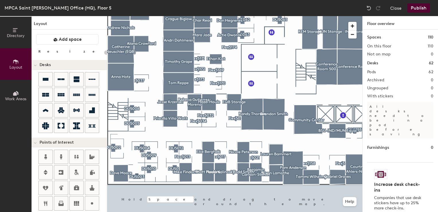
click at [414, 9] on button "Publish" at bounding box center [418, 7] width 23 height 9
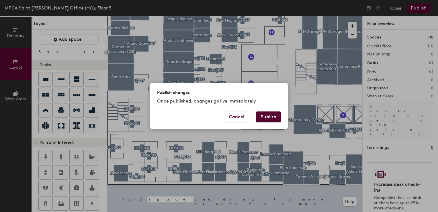
click at [274, 114] on button "Publish" at bounding box center [268, 116] width 25 height 11
type input "20"
